Goal: Information Seeking & Learning: Check status

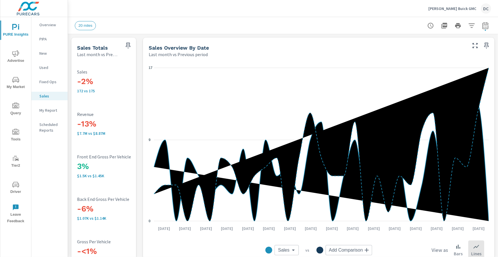
scroll to position [38, 0]
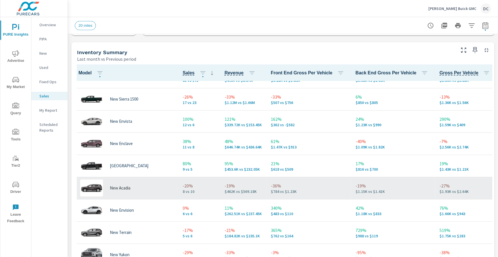
scroll to position [0, 0]
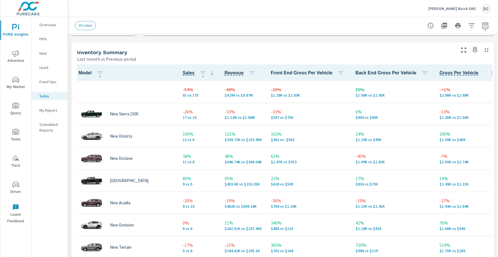
click at [17, 51] on icon "nav menu" at bounding box center [15, 53] width 7 height 7
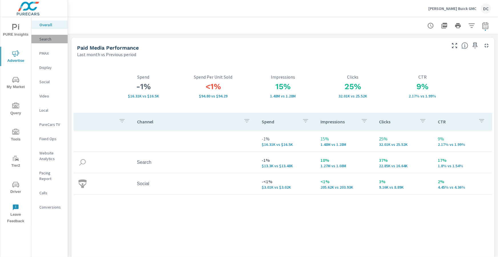
click at [48, 41] on p "Search" at bounding box center [51, 39] width 24 height 6
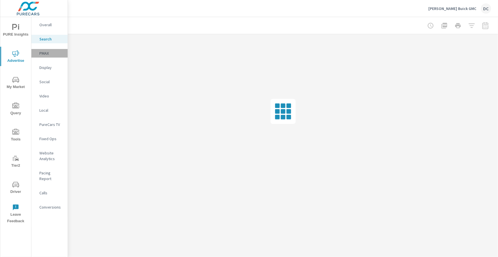
click at [46, 52] on p "PMAX" at bounding box center [51, 54] width 24 height 6
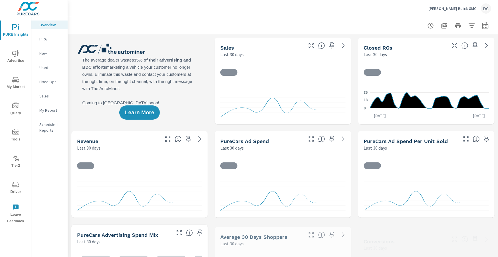
click at [17, 79] on icon "nav menu" at bounding box center [15, 79] width 7 height 5
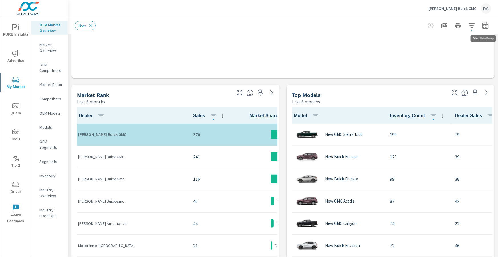
click at [487, 26] on icon "button" at bounding box center [485, 25] width 7 height 7
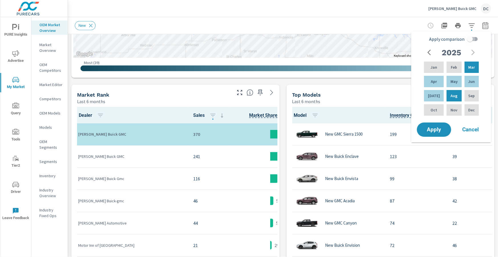
click at [471, 41] on input "Apply comparison" at bounding box center [470, 39] width 33 height 11
checkbox input "true"
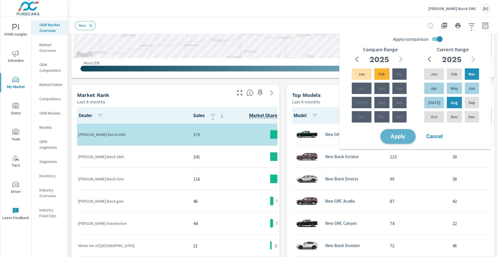
click at [406, 140] on button "Apply" at bounding box center [397, 136] width 35 height 15
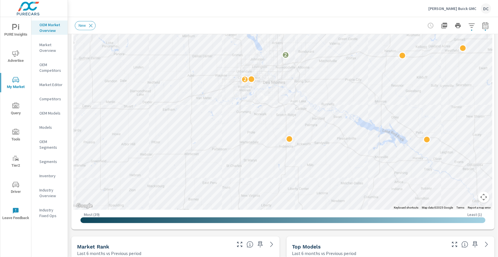
scroll to position [164, 0]
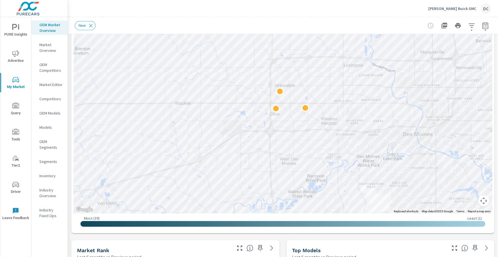
drag, startPoint x: 257, startPoint y: 95, endPoint x: 295, endPoint y: 160, distance: 75.2
click at [295, 160] on div at bounding box center [283, 54] width 419 height 317
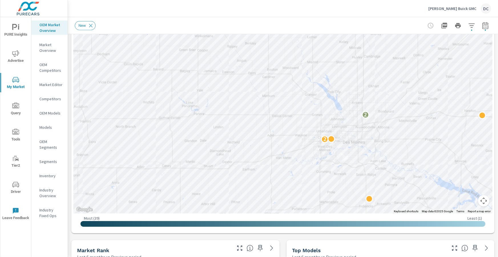
drag, startPoint x: 384, startPoint y: 102, endPoint x: 382, endPoint y: 137, distance: 34.9
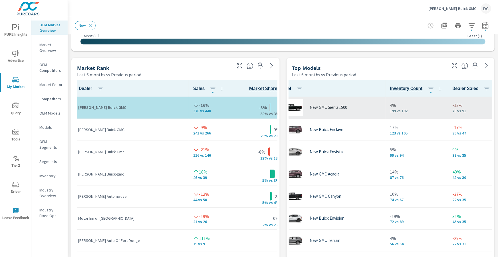
scroll to position [0, 14]
